Goal: Task Accomplishment & Management: Use online tool/utility

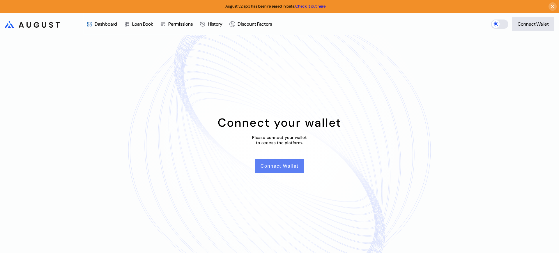
click at [268, 161] on button "Connect Wallet" at bounding box center [280, 166] width 50 height 14
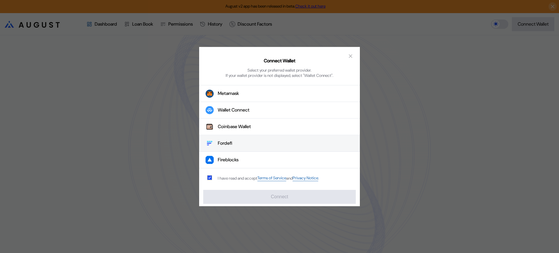
click at [271, 149] on button "Fordefi" at bounding box center [279, 143] width 161 height 17
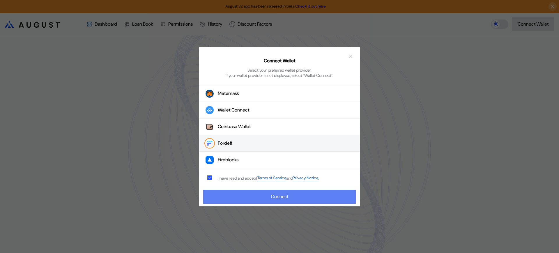
click at [275, 198] on button "Connect" at bounding box center [279, 197] width 153 height 14
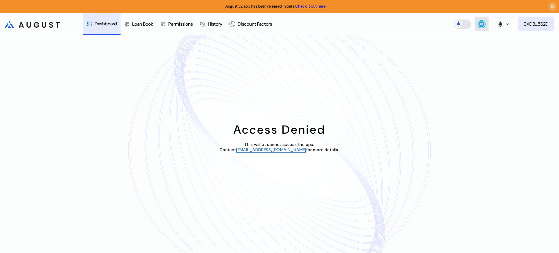
click at [524, 25] on div "0XD8...562D" at bounding box center [536, 24] width 25 height 6
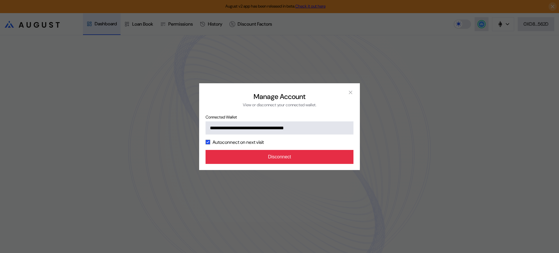
click at [323, 160] on button "Disconnect" at bounding box center [280, 157] width 148 height 14
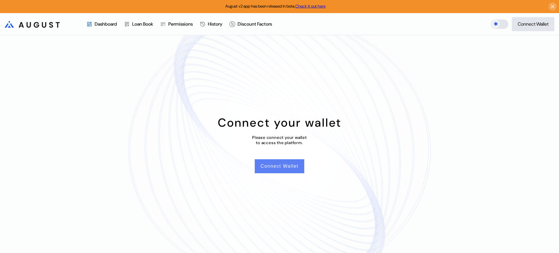
click at [296, 169] on button "Connect Wallet" at bounding box center [280, 166] width 50 height 14
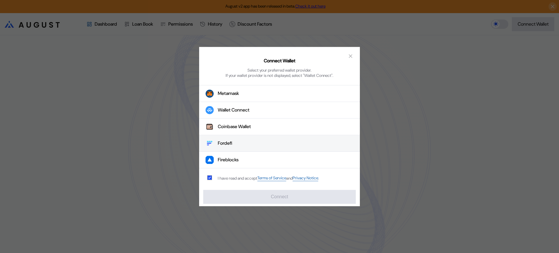
click at [296, 148] on button "Fordefi" at bounding box center [279, 143] width 161 height 17
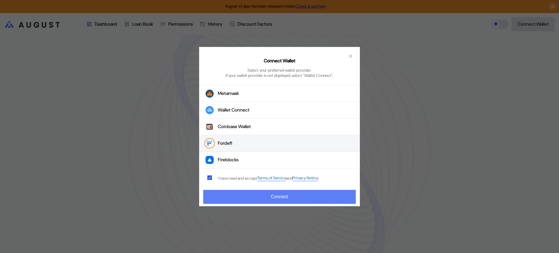
click at [311, 199] on button "Connect" at bounding box center [279, 197] width 153 height 14
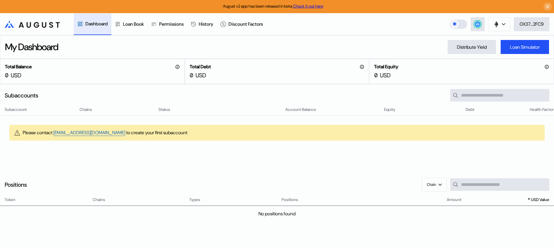
click at [314, 49] on div "My Dashboard Distribute Yield Loan Simulator" at bounding box center [277, 46] width 554 height 23
click at [478, 27] on div at bounding box center [477, 24] width 7 height 7
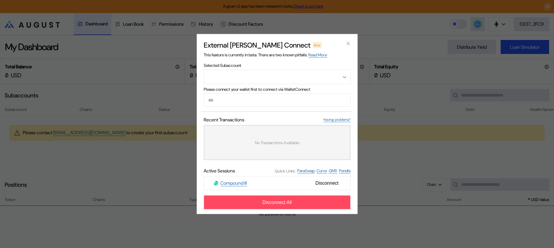
click at [427, 73] on div "External dApp Connect Beta This feature is currently in beta. There are two kno…" at bounding box center [277, 124] width 554 height 248
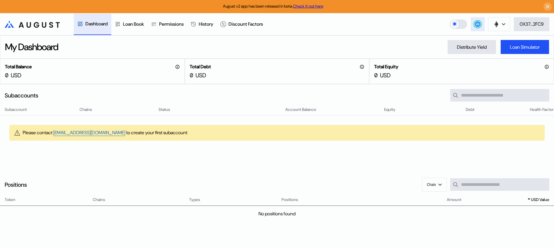
click at [477, 26] on circle at bounding box center [478, 24] width 6 height 6
click at [480, 27] on button at bounding box center [478, 24] width 14 height 14
click at [475, 24] on circle at bounding box center [478, 24] width 6 height 6
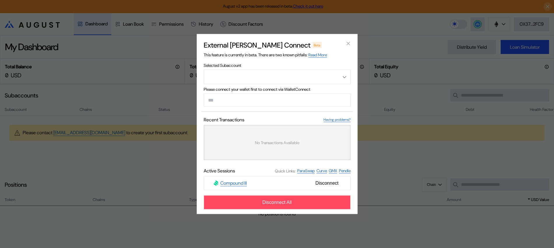
click at [388, 114] on div "External dApp Connect Beta This feature is currently in beta. There are two kno…" at bounding box center [277, 124] width 554 height 248
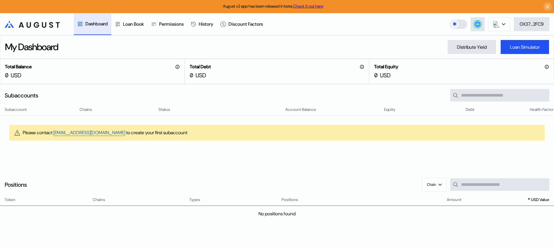
click at [326, 168] on div "Subaccount Chains Status Account Balance Equity Debt Health Factor Please conta…" at bounding box center [277, 137] width 554 height 62
click at [138, 22] on div "Loan Book" at bounding box center [133, 24] width 21 height 6
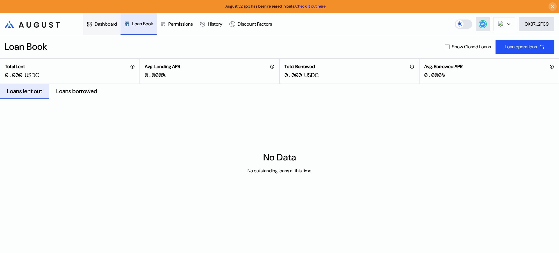
click at [113, 27] on div "Dashboard" at bounding box center [106, 24] width 22 height 6
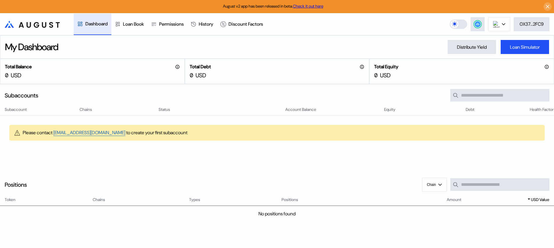
click at [323, 172] on div at bounding box center [277, 170] width 554 height 5
click at [528, 26] on div "0X37...2FC9" at bounding box center [531, 24] width 24 height 6
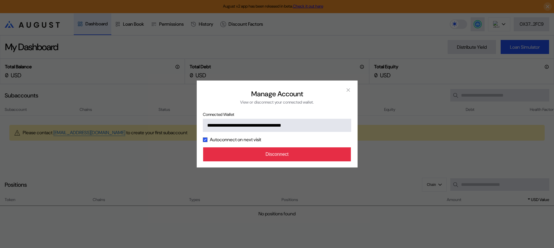
click at [322, 155] on button "Disconnect" at bounding box center [277, 154] width 148 height 14
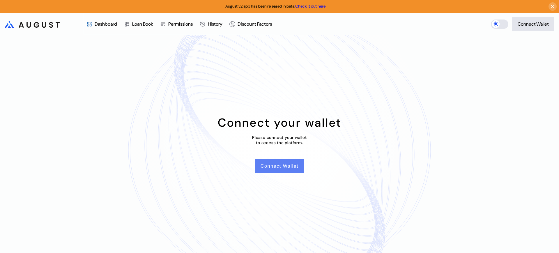
click at [277, 167] on button "Connect Wallet" at bounding box center [280, 166] width 50 height 14
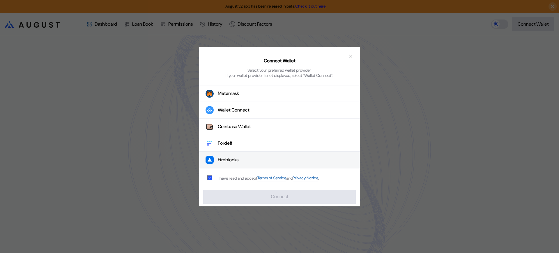
click at [251, 159] on button "Fireblocks" at bounding box center [279, 160] width 161 height 17
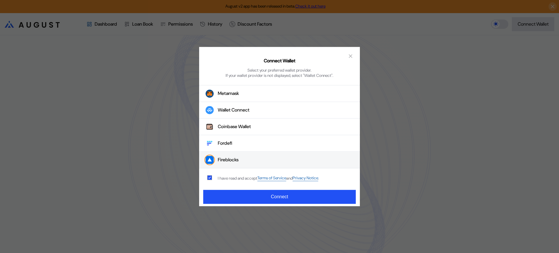
click at [250, 160] on button "Fireblocks" at bounding box center [279, 160] width 161 height 17
click at [418, 118] on div "Connect Wallet Select your preferred wallet provider. If your wallet provider i…" at bounding box center [279, 126] width 559 height 253
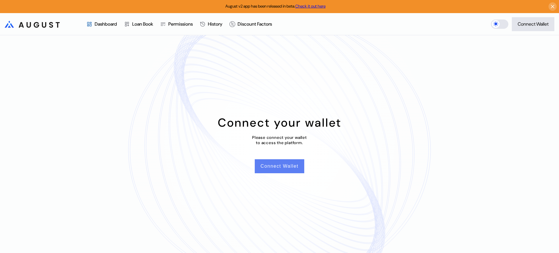
click at [288, 165] on button "Connect Wallet" at bounding box center [280, 166] width 50 height 14
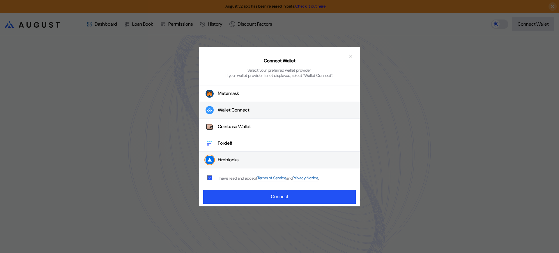
click at [247, 112] on div "Wallet Connect" at bounding box center [234, 110] width 32 height 6
click at [263, 113] on button "Wallet Connect" at bounding box center [279, 110] width 161 height 17
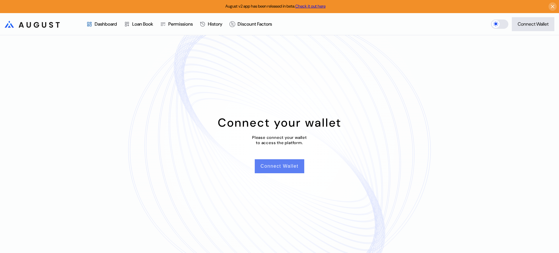
click at [267, 165] on button "Connect Wallet" at bounding box center [280, 166] width 50 height 14
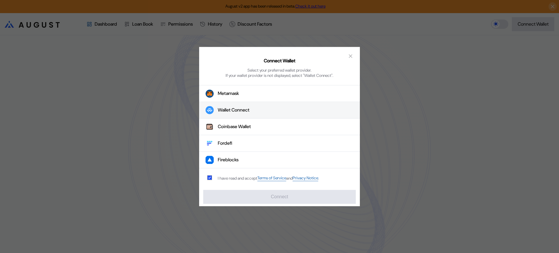
click at [249, 107] on div "Wallet Connect" at bounding box center [234, 110] width 32 height 6
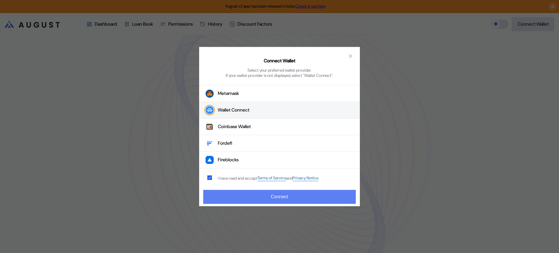
click at [266, 198] on button "Connect" at bounding box center [279, 197] width 153 height 14
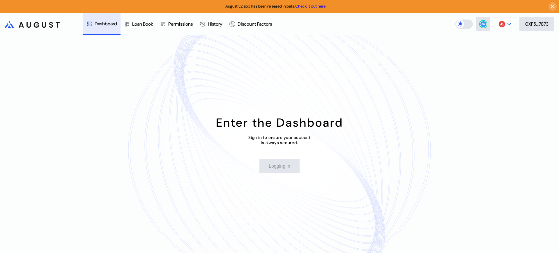
click at [499, 20] on button at bounding box center [505, 24] width 22 height 14
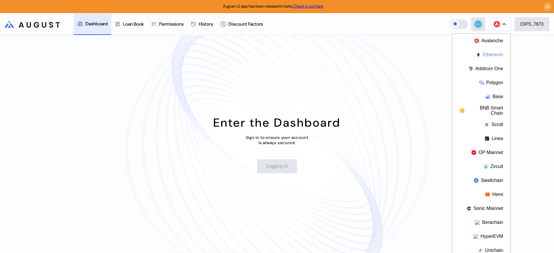
click at [489, 53] on button "Ethereum" at bounding box center [481, 55] width 58 height 14
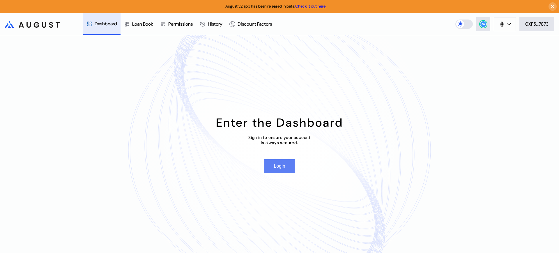
click at [282, 165] on button "Login" at bounding box center [280, 166] width 30 height 14
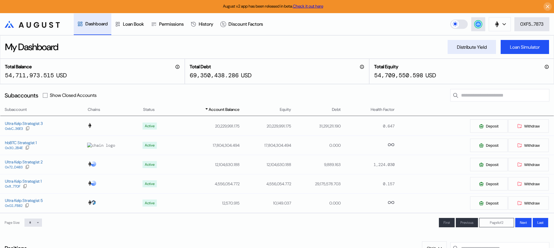
click at [478, 48] on div "Distribute Yield" at bounding box center [472, 47] width 30 height 6
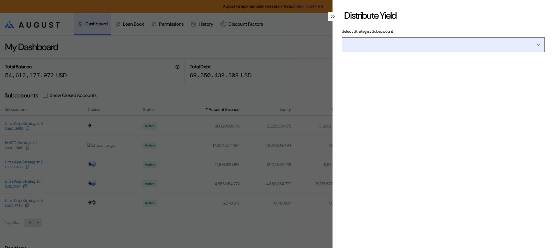
click at [478, 48] on input "Open menu" at bounding box center [440, 45] width 188 height 14
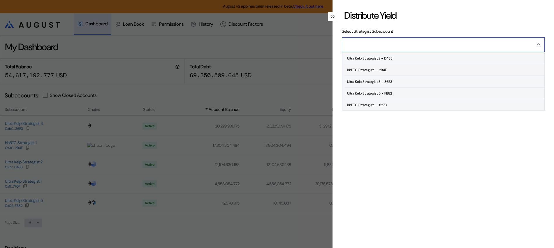
click at [397, 69] on span "hbBTC Strategist 1 - 2B4E" at bounding box center [445, 70] width 200 height 12
type input "**********"
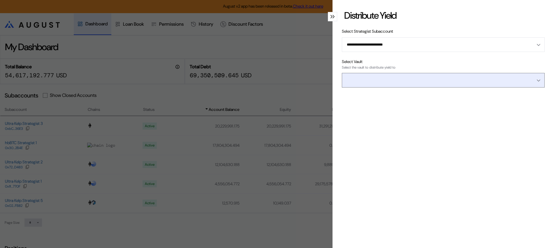
click at [394, 77] on input "Open menu" at bounding box center [440, 80] width 188 height 14
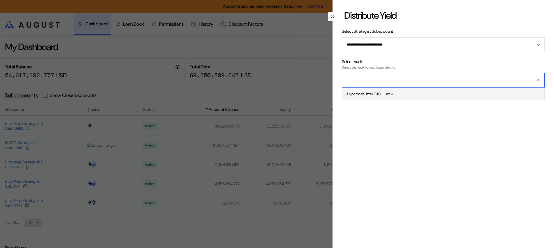
click at [387, 93] on div "Hyperbeat Ultra uBTC - 0xc0" at bounding box center [370, 94] width 46 height 4
type input "**********"
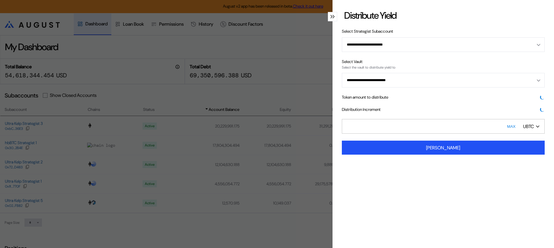
click at [432, 123] on input "*" at bounding box center [443, 126] width 203 height 15
paste input "******"
click at [347, 128] on input "*******" at bounding box center [443, 126] width 203 height 15
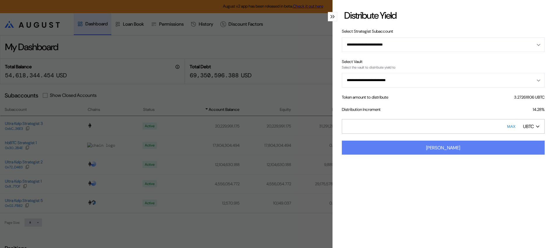
type input "******"
click at [416, 146] on button "[PERSON_NAME]" at bounding box center [443, 147] width 203 height 14
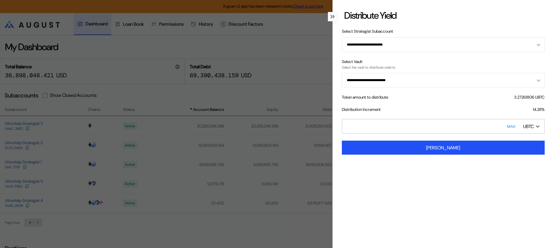
click at [305, 93] on div "**********" at bounding box center [277, 124] width 554 height 248
